Goal: Information Seeking & Learning: Check status

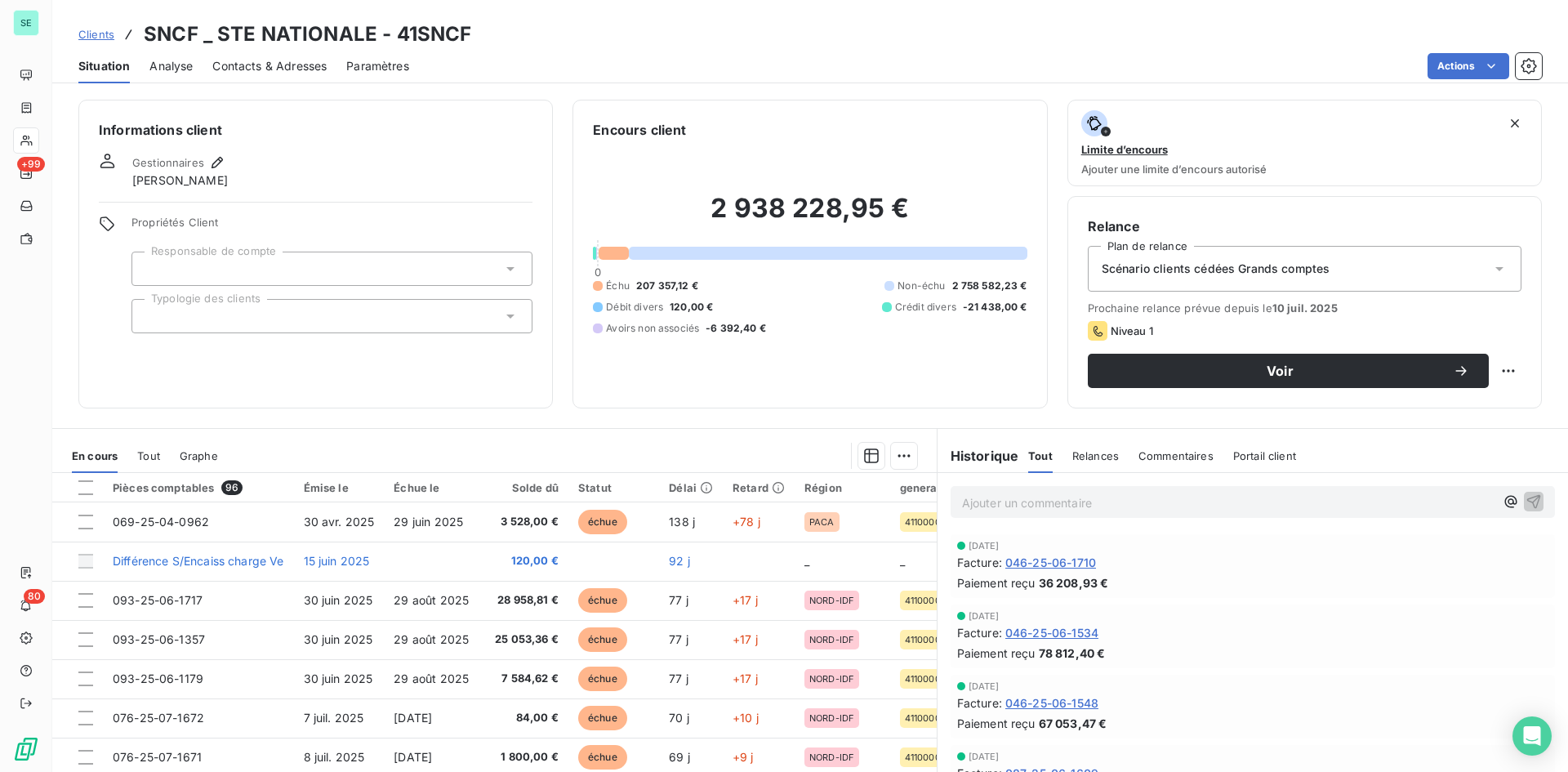
scroll to position [408, 0]
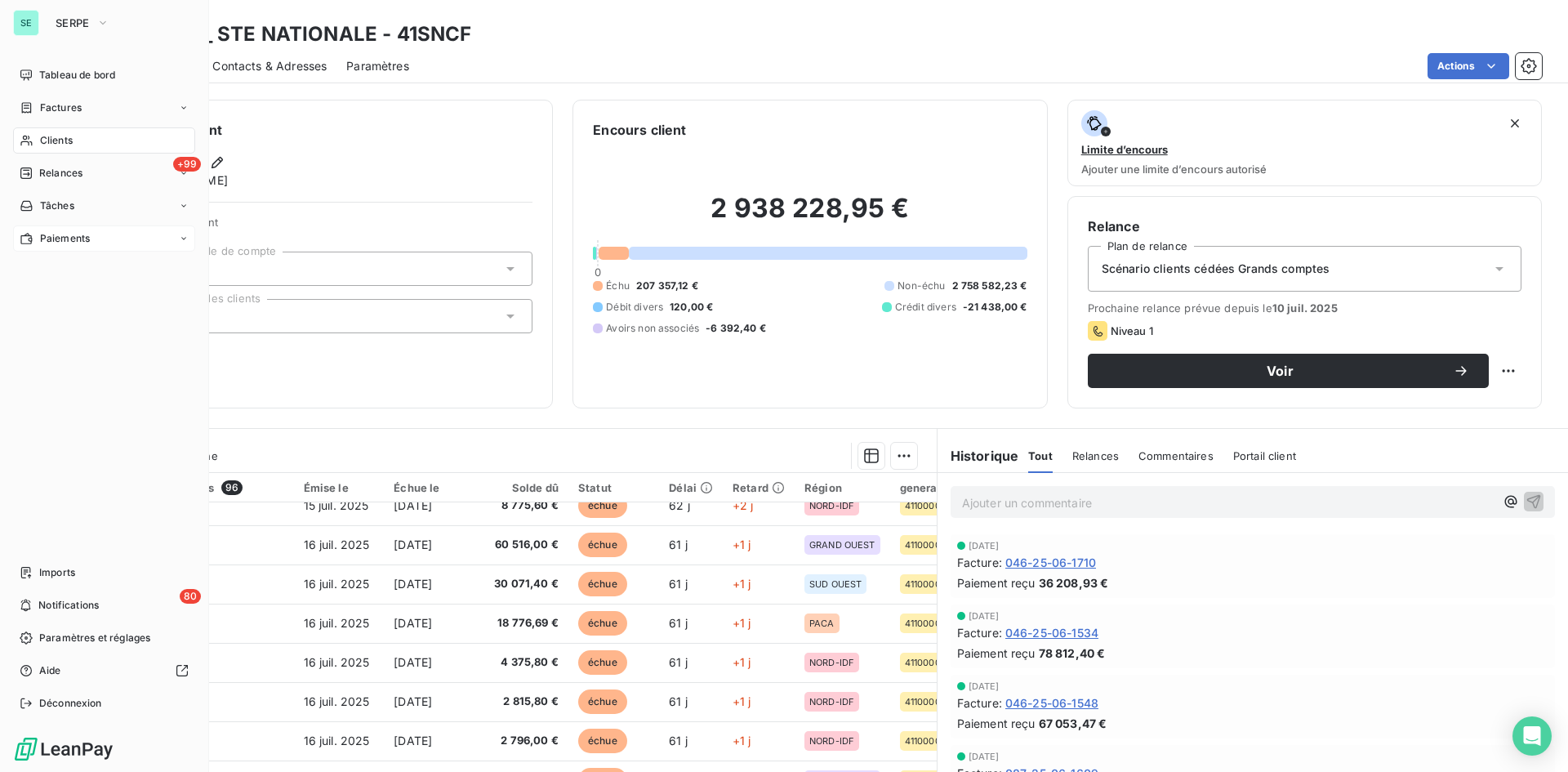
click at [71, 234] on span "Paiements" at bounding box center [64, 238] width 50 height 14
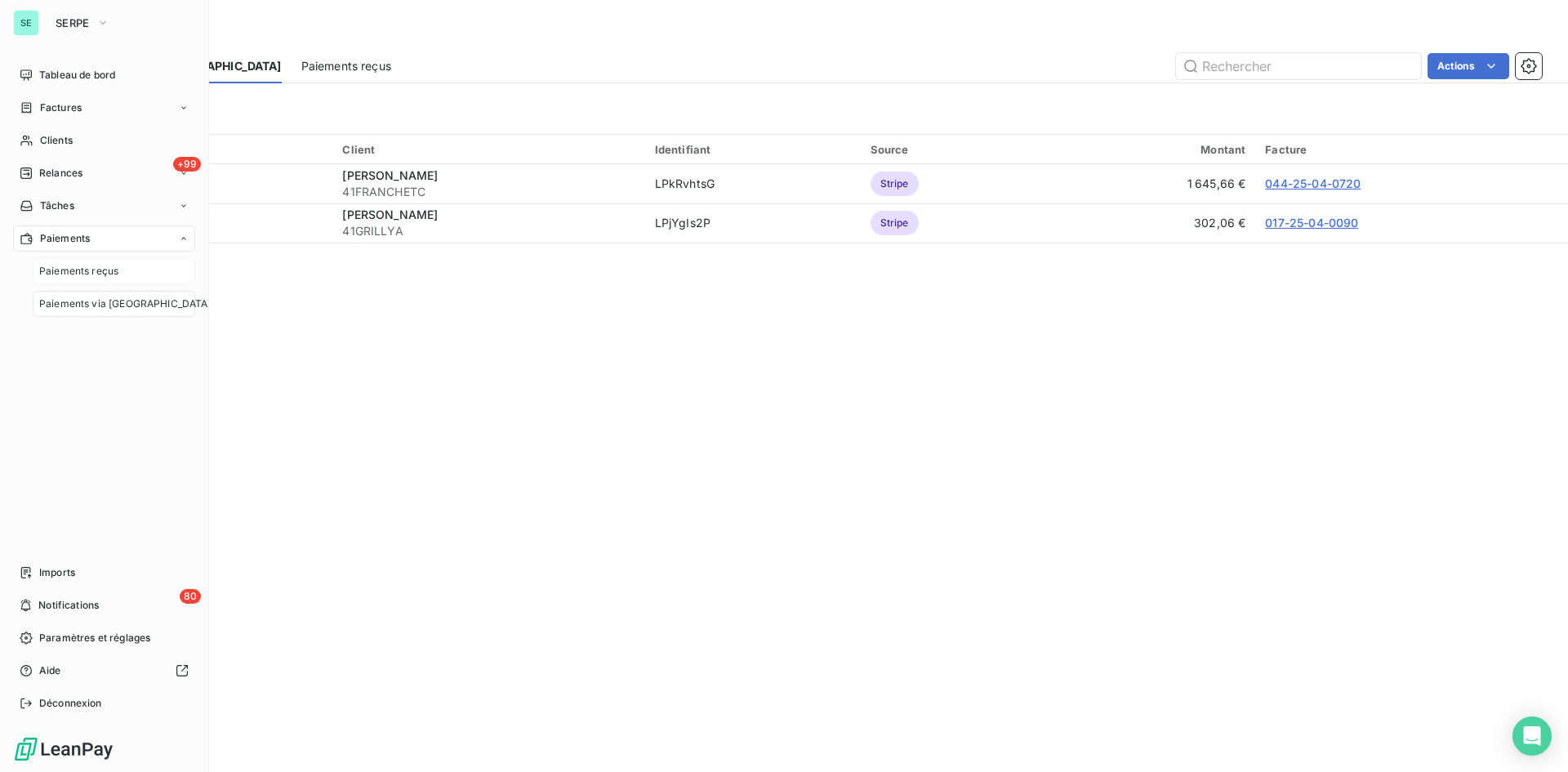
click at [88, 267] on span "Paiements reçus" at bounding box center [79, 271] width 80 height 14
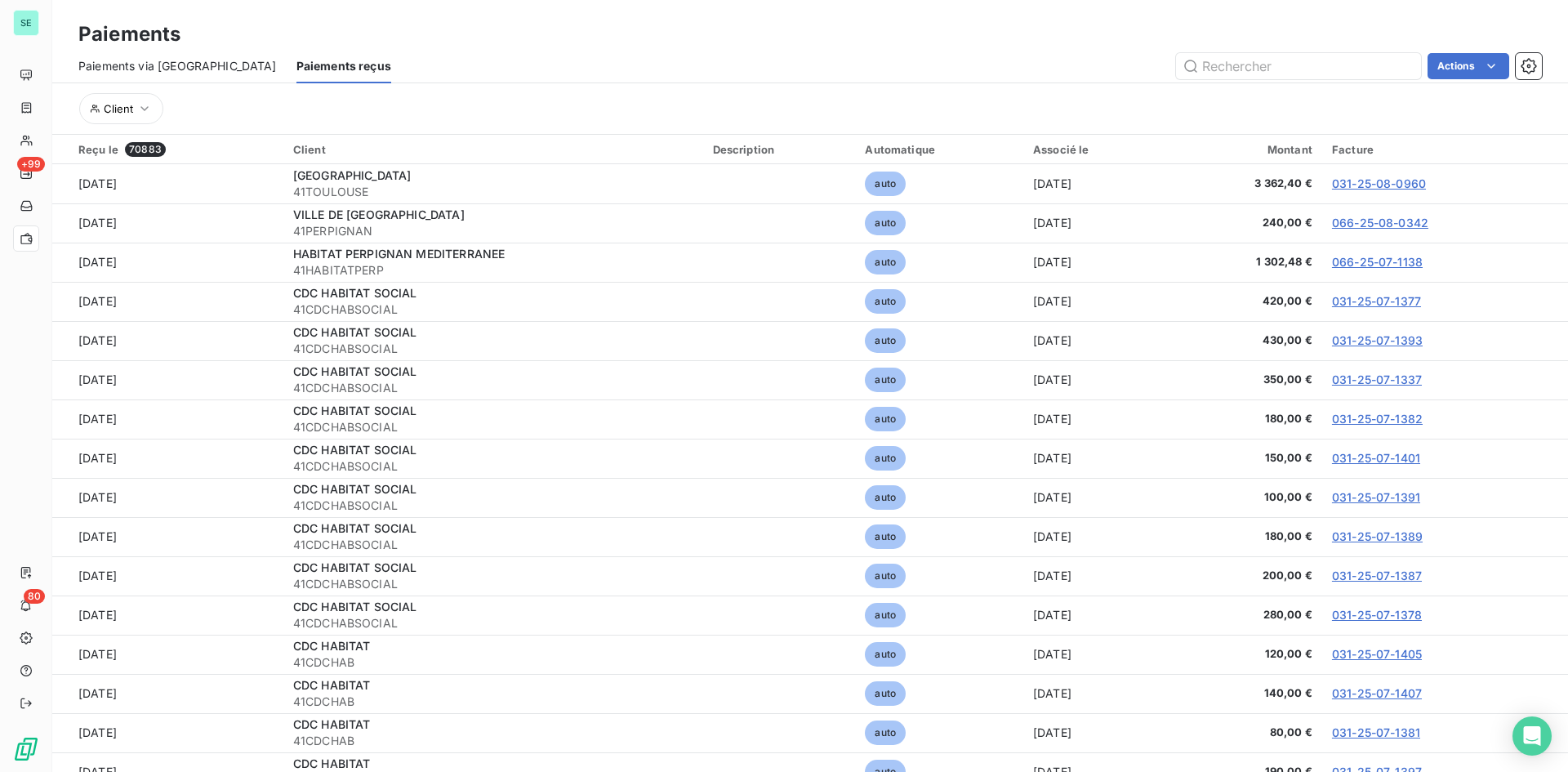
click at [173, 63] on span "Paiements via [GEOGRAPHIC_DATA]" at bounding box center [178, 66] width 198 height 16
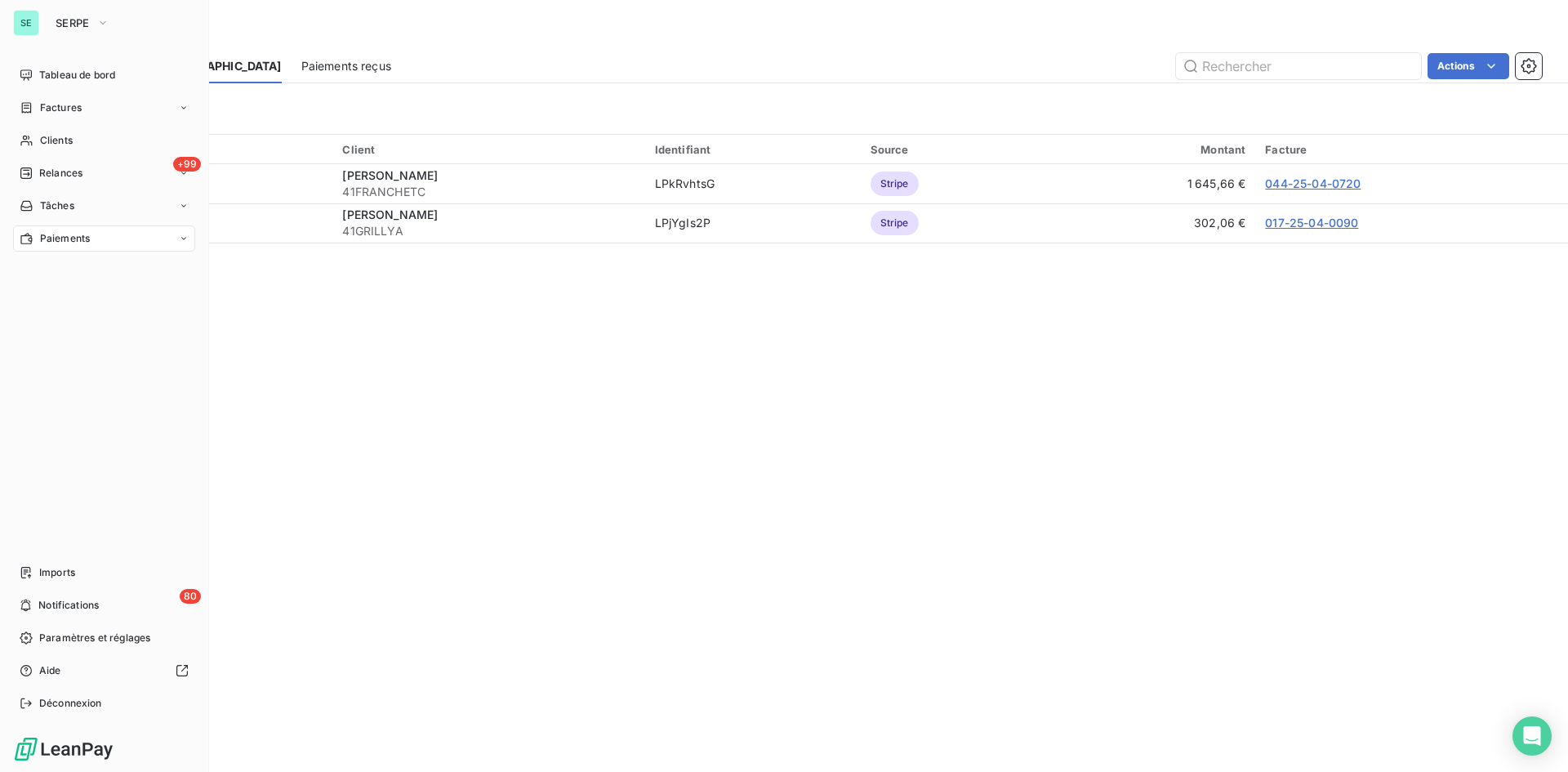
click at [79, 236] on span "Paiements" at bounding box center [64, 238] width 50 height 14
click at [103, 69] on span "Tableau de bord" at bounding box center [77, 74] width 76 height 14
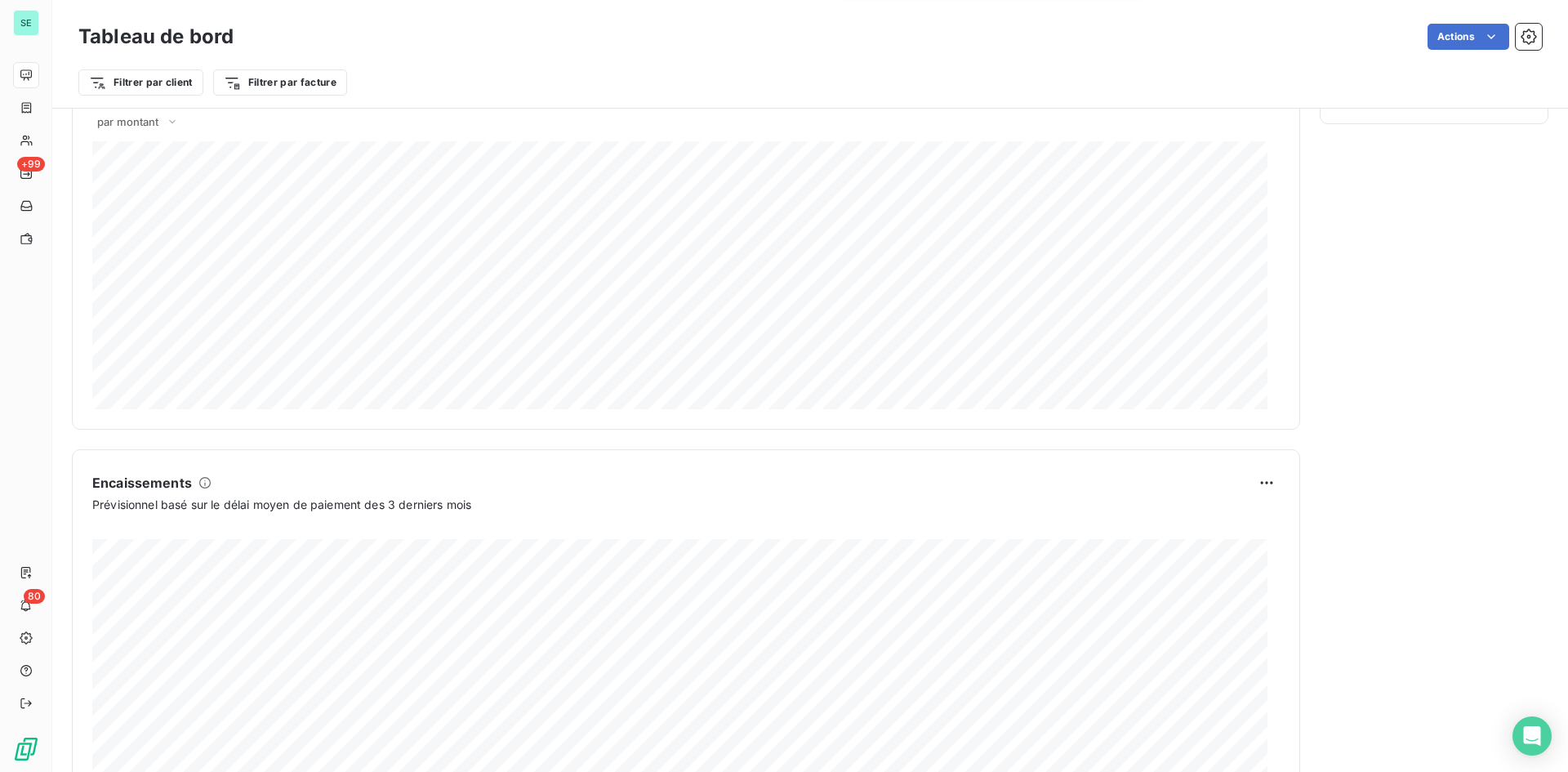
scroll to position [820, 0]
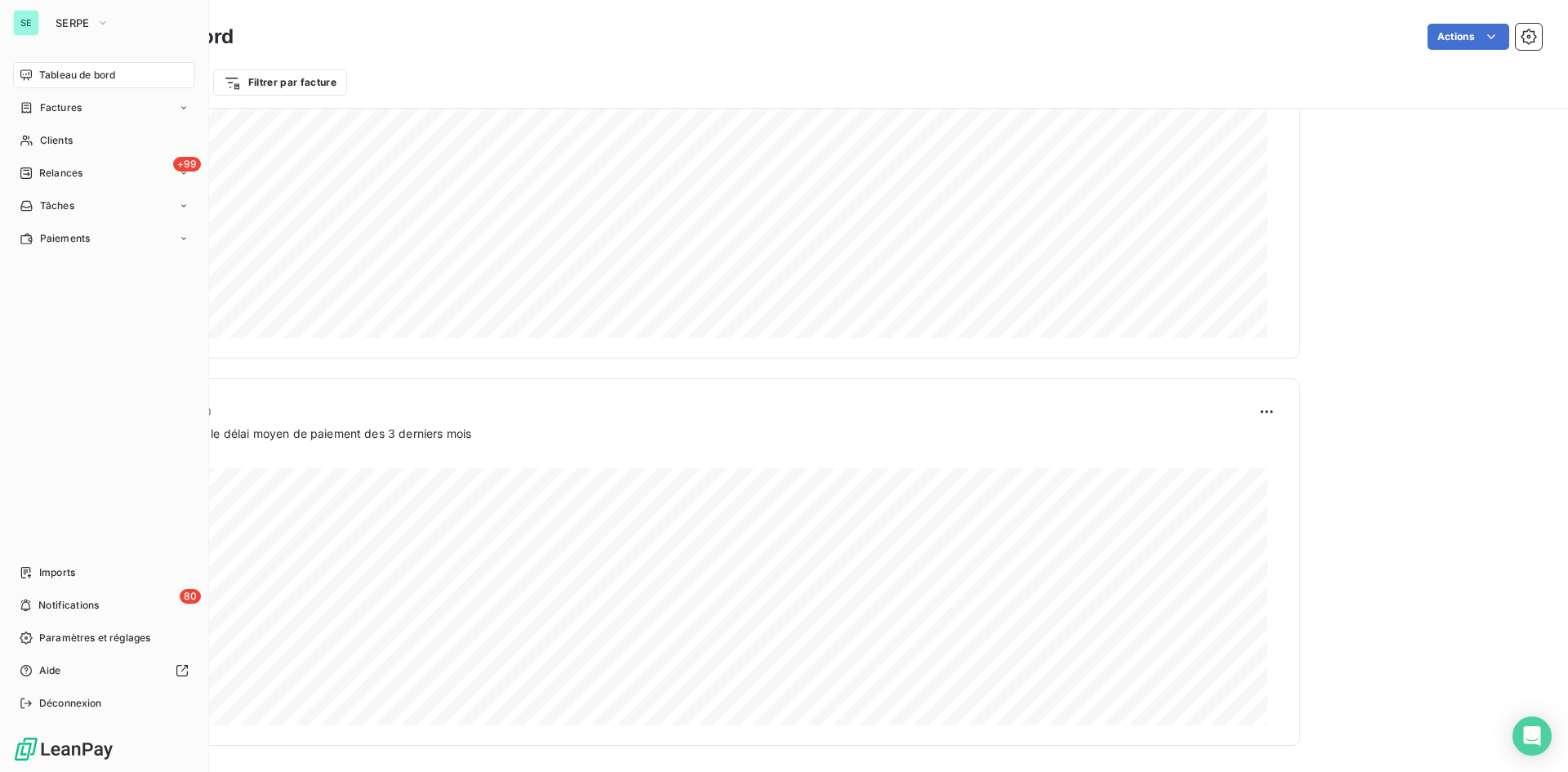
click at [19, 27] on div "SE" at bounding box center [25, 23] width 26 height 26
click at [103, 24] on icon "button" at bounding box center [103, 23] width 7 height 3
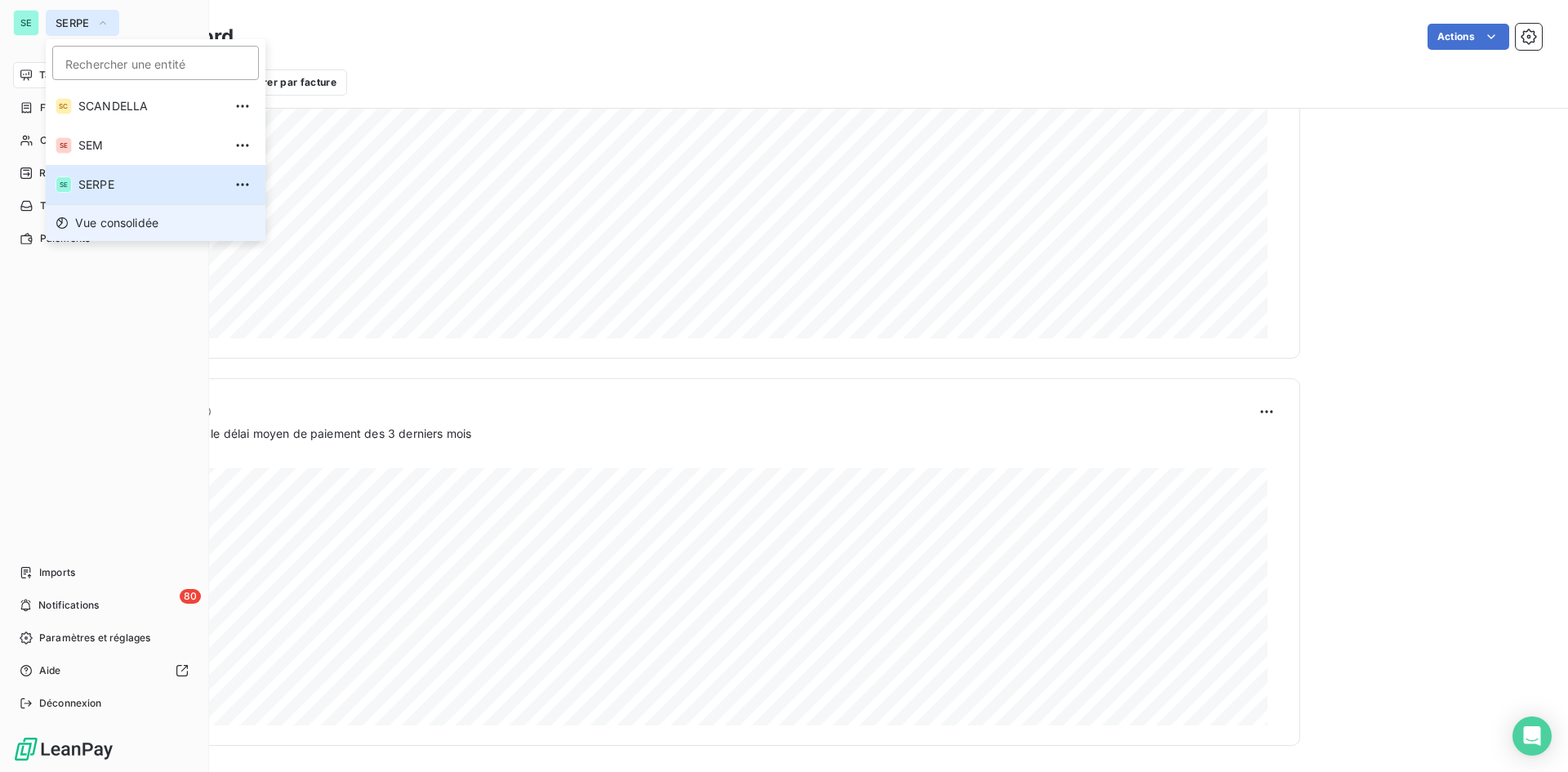
click at [124, 219] on span "Vue consolidée" at bounding box center [117, 223] width 83 height 16
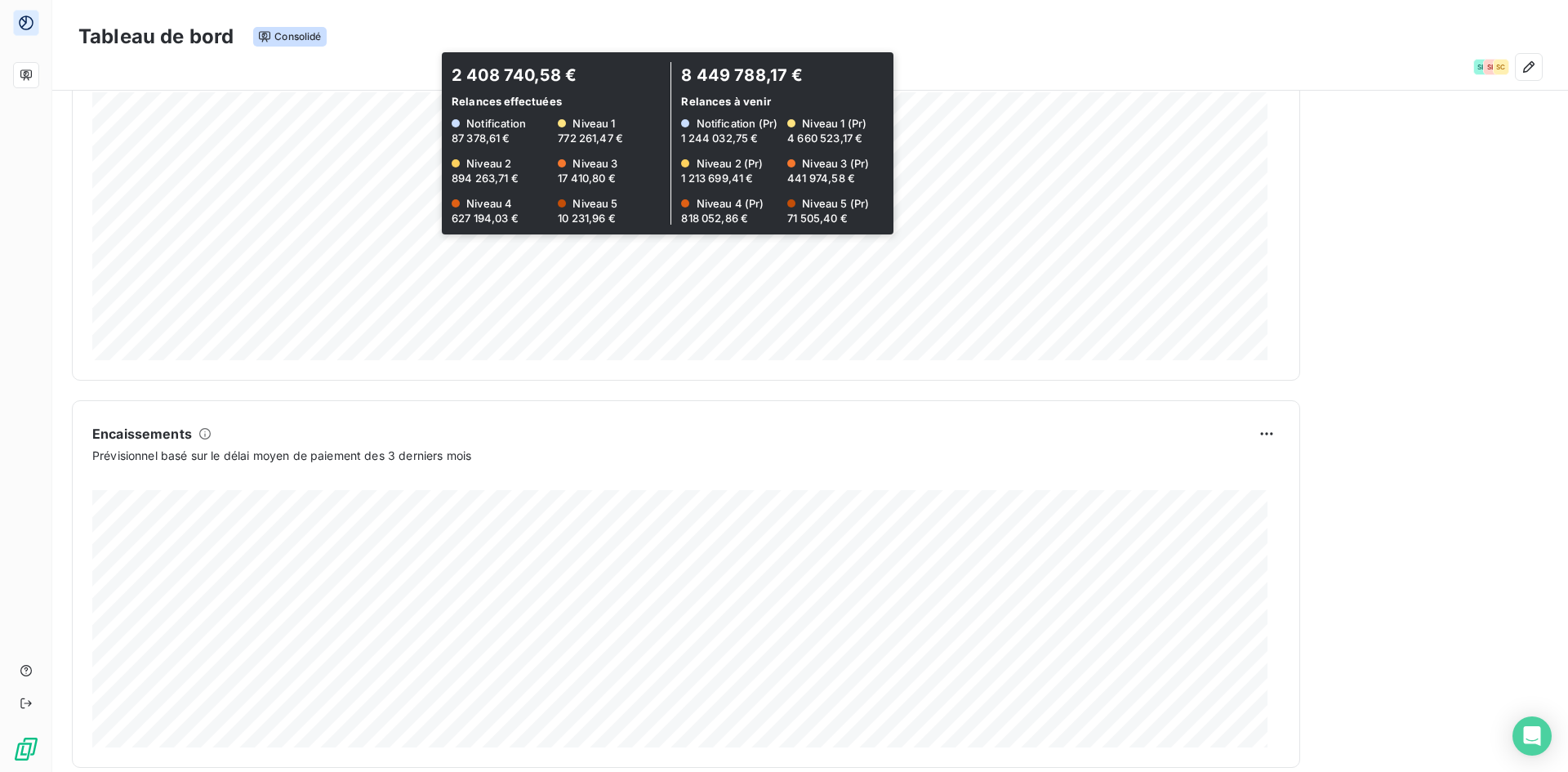
scroll to position [802, 0]
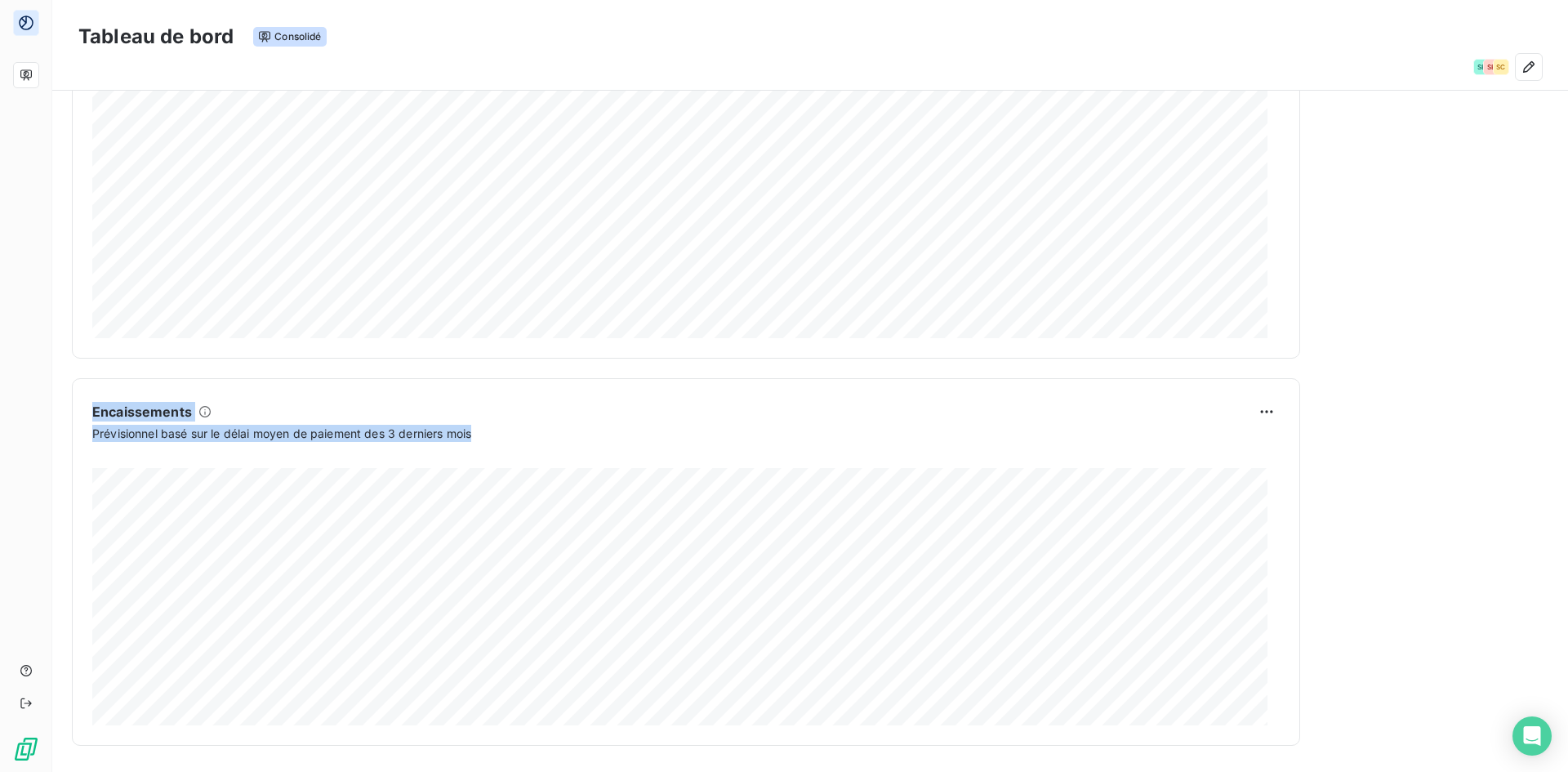
drag, startPoint x: 485, startPoint y: 436, endPoint x: 81, endPoint y: 412, distance: 404.7
click at [81, 412] on div "Encaissements Prévisionnel basé sur le délai moyen de paiement des 3 derniers m…" at bounding box center [685, 562] width 1228 height 367
click at [565, 438] on div "Prévisionnel basé sur le délai moyen de paiement des 3 derniers mois" at bounding box center [685, 433] width 1187 height 17
click at [435, 441] on span "Prévisionnel basé sur le délai moyen de paiement des 3 derniers mois" at bounding box center [282, 433] width 379 height 17
click at [1248, 409] on html "Tableau de bord Consolidé SE SE SC Encours Voir plus 15 417 046,73 € 0 Échu 4 4…" at bounding box center [784, 386] width 1568 height 772
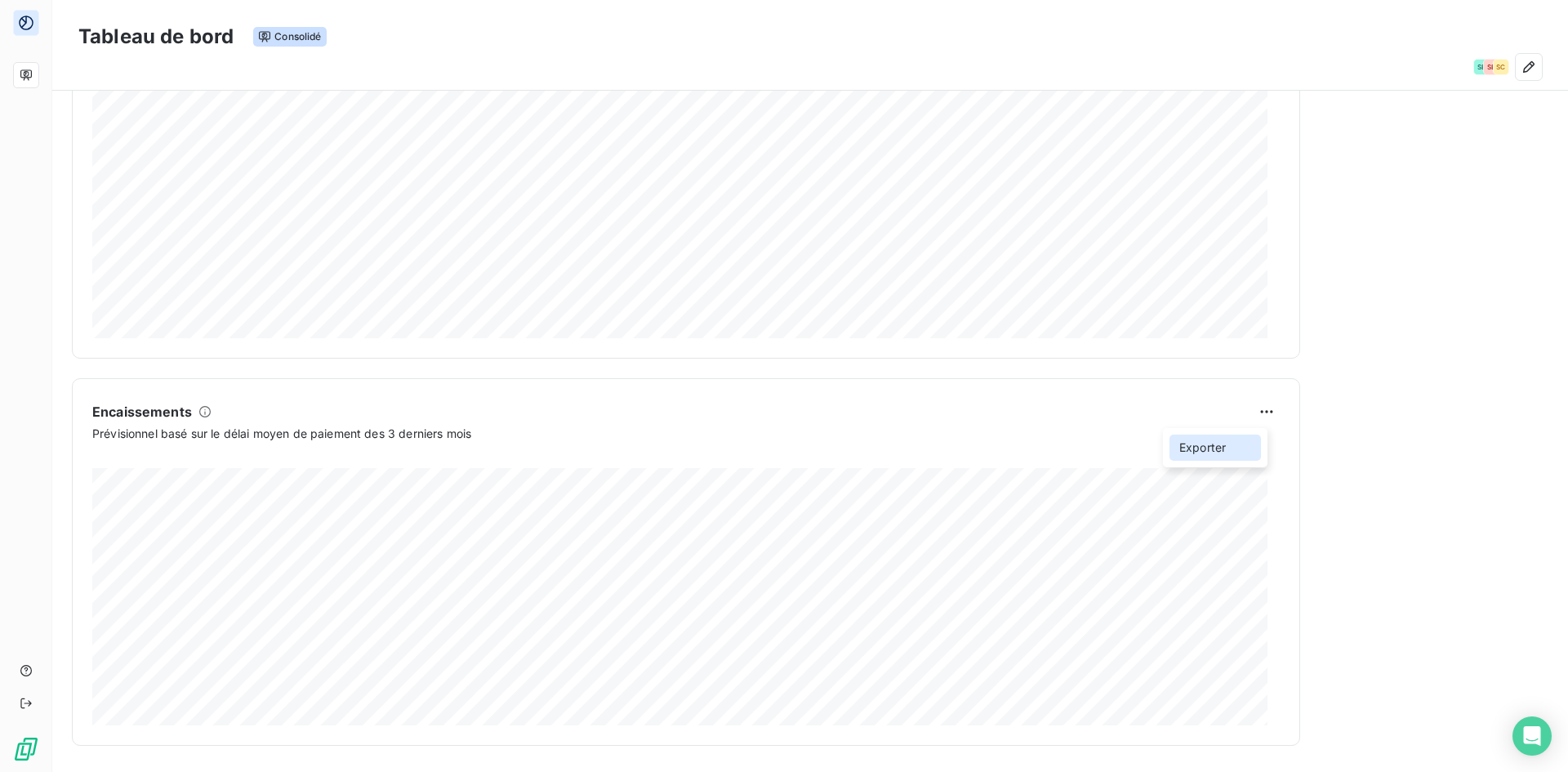
click at [1221, 449] on div "Exporter" at bounding box center [1215, 447] width 91 height 26
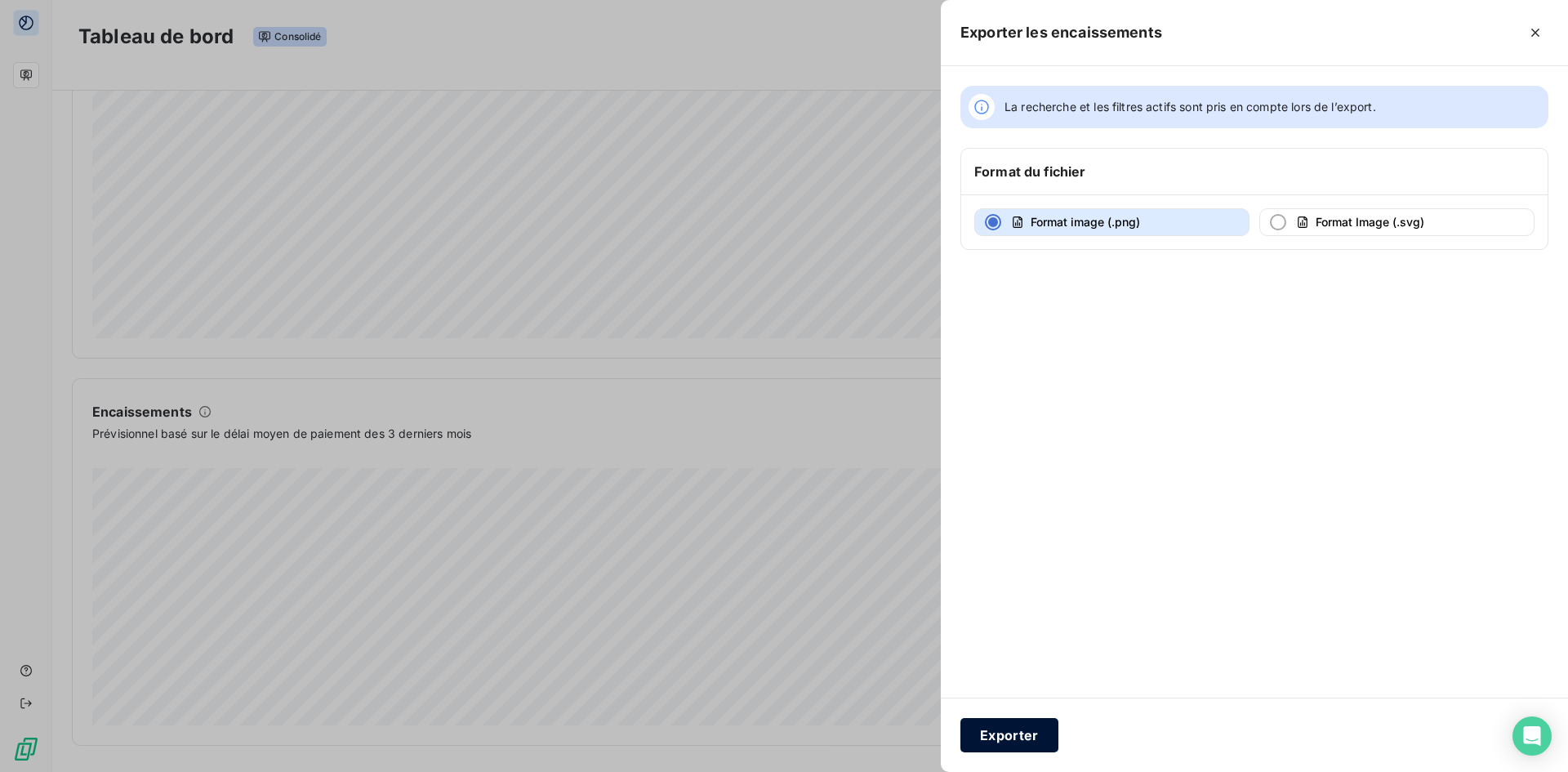
click at [991, 730] on button "Exporter" at bounding box center [1010, 735] width 98 height 35
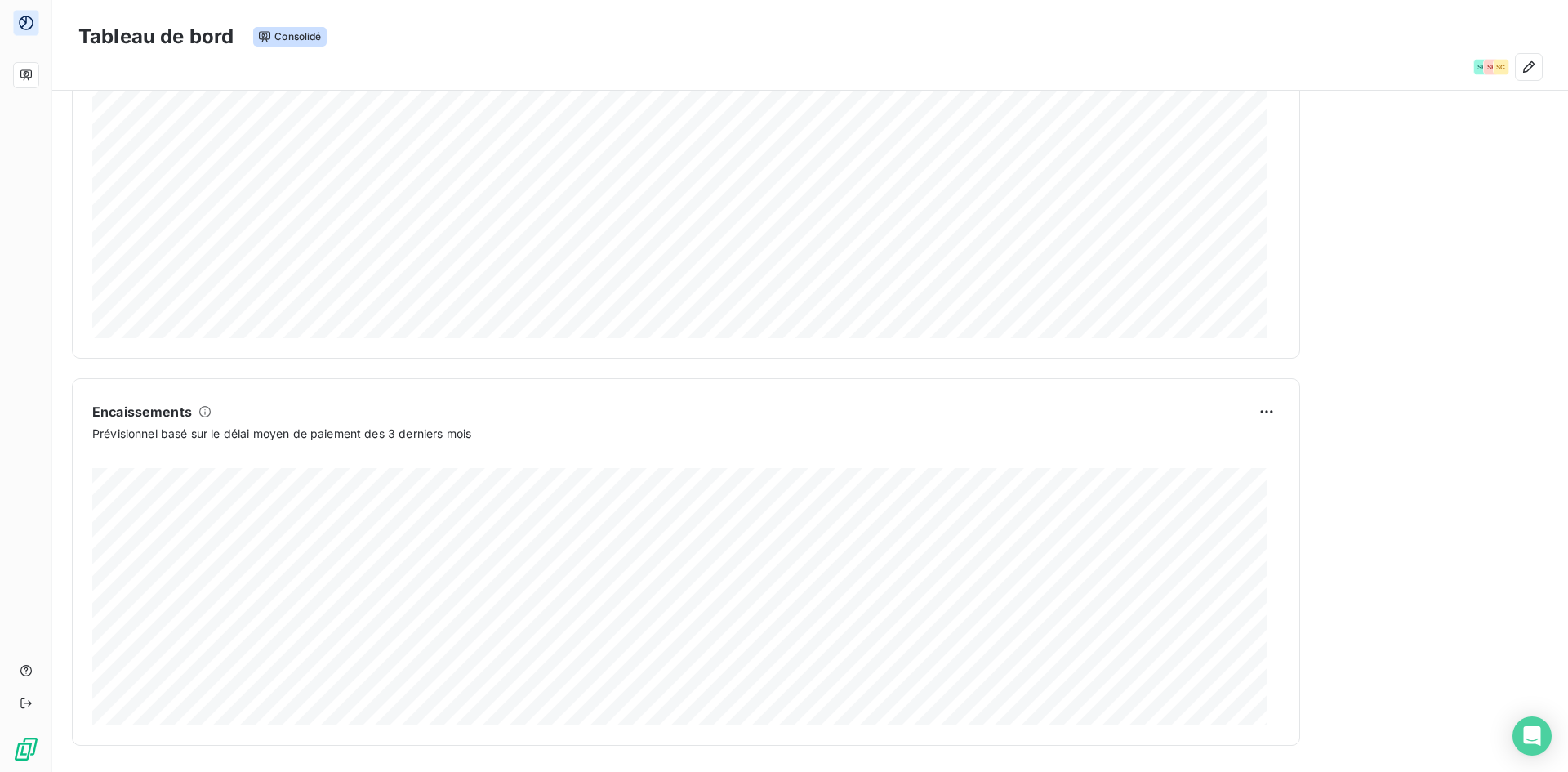
click at [201, 407] on icon at bounding box center [205, 412] width 12 height 12
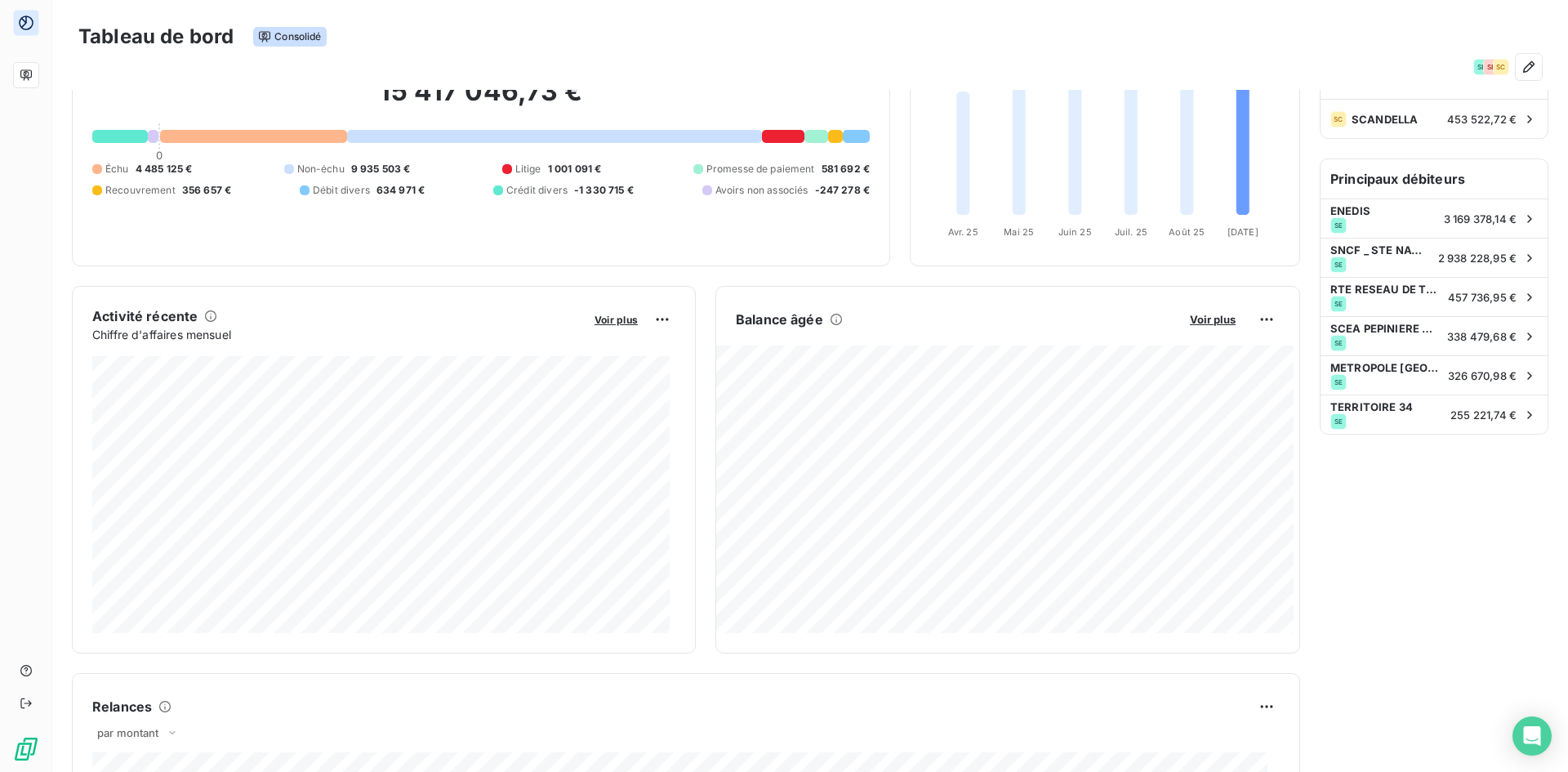
scroll to position [0, 0]
